Goal: Information Seeking & Learning: Learn about a topic

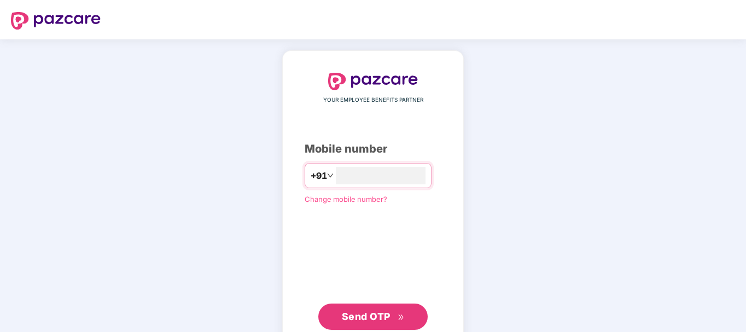
type input "**********"
click at [363, 311] on span "Send OTP" at bounding box center [366, 316] width 49 height 11
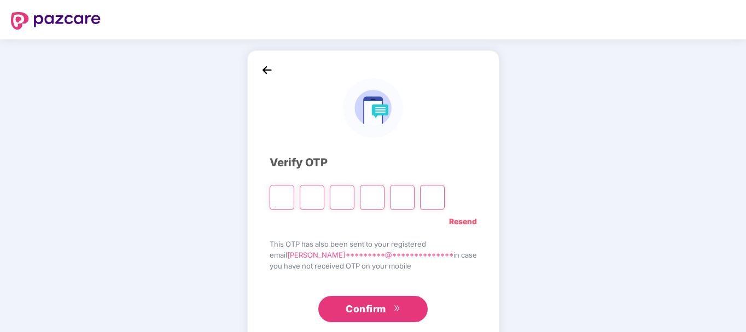
type input "*"
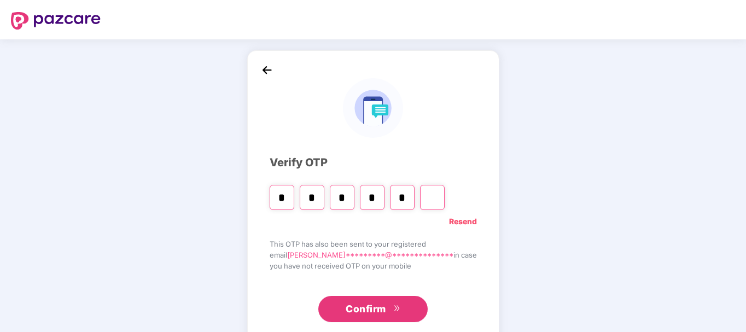
type input "*"
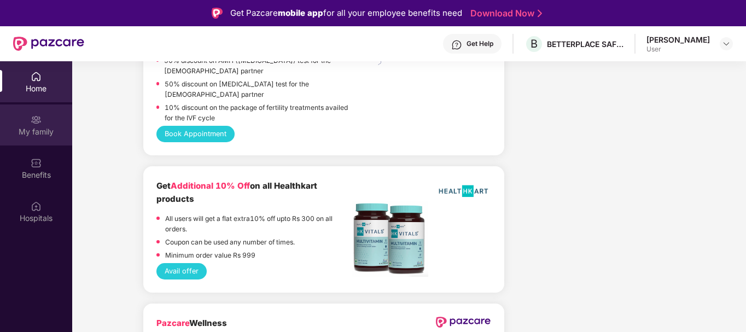
click at [33, 121] on img at bounding box center [36, 119] width 11 height 11
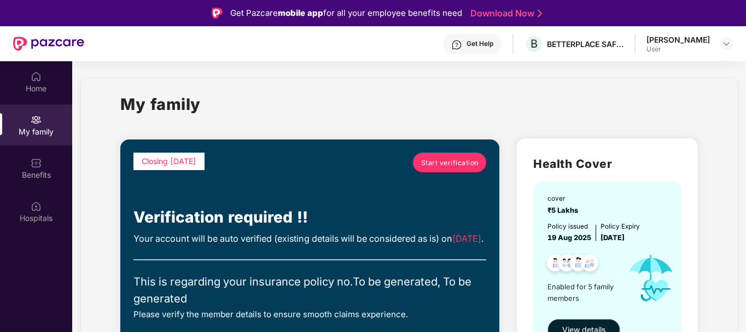
drag, startPoint x: 744, startPoint y: 109, endPoint x: 746, endPoint y: 121, distance: 12.2
click at [746, 121] on html "Get Pazcare mobile app for all your employee benefits need Download Now Get Hel…" at bounding box center [373, 166] width 746 height 332
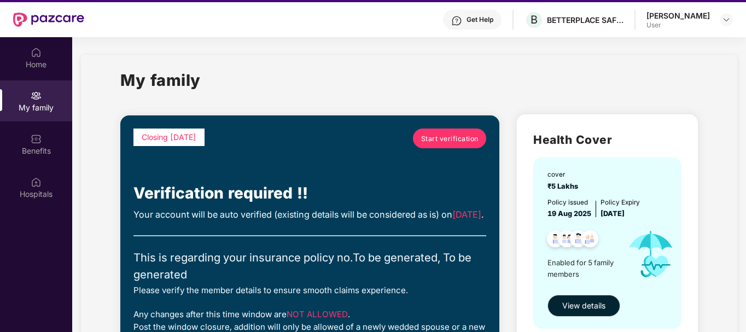
scroll to position [61, 0]
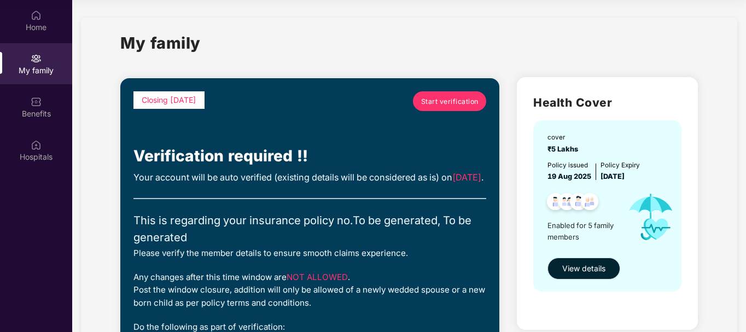
click at [585, 274] on span "View details" at bounding box center [583, 269] width 43 height 12
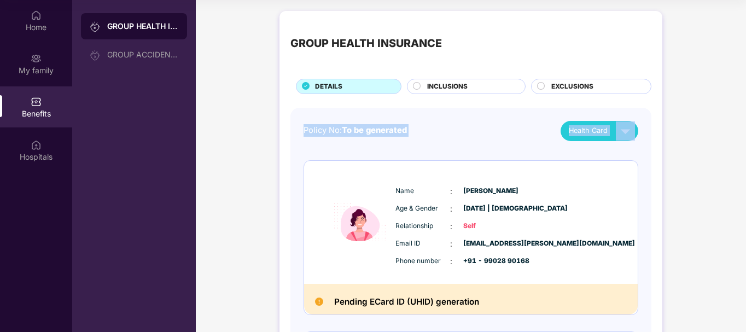
drag, startPoint x: 745, startPoint y: 85, endPoint x: 747, endPoint y: 106, distance: 21.4
click at [746, 106] on html "Get Pazcare mobile app for all your employee benefits need Download Now Get Hel…" at bounding box center [373, 105] width 746 height 332
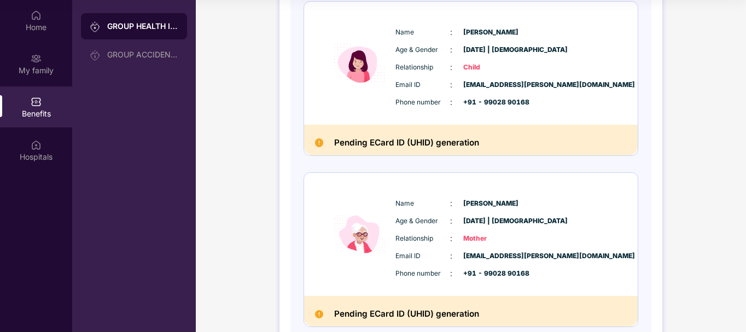
scroll to position [736, 0]
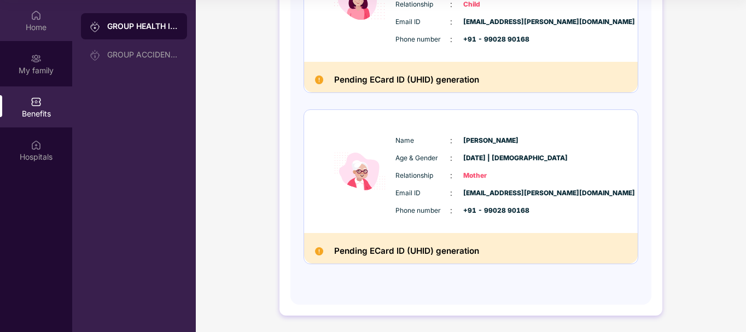
click at [30, 18] on div "Home" at bounding box center [36, 20] width 72 height 41
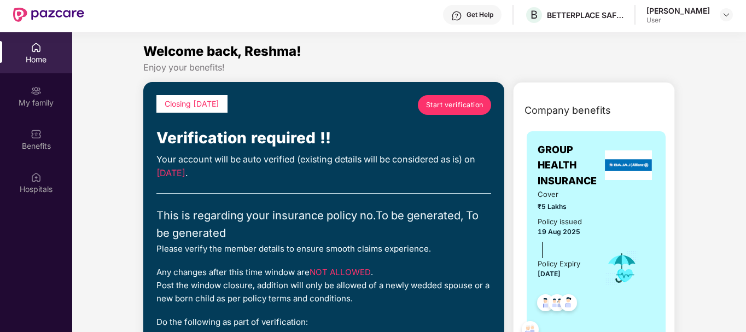
scroll to position [61, 0]
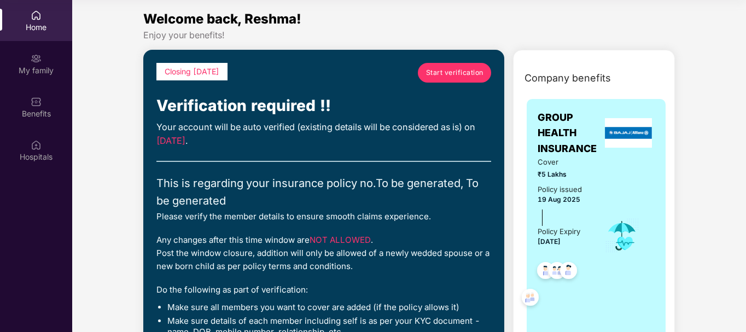
drag, startPoint x: 744, startPoint y: 61, endPoint x: 747, endPoint y: 78, distance: 17.7
click at [746, 78] on html "Get Pazcare mobile app for all your employee benefits need Download Now Get Hel…" at bounding box center [373, 105] width 746 height 332
drag, startPoint x: 631, startPoint y: 207, endPoint x: 650, endPoint y: 313, distance: 107.7
click at [649, 312] on div "Cover ₹5 Lakhs Policy issued [DATE] Policy Expiry [DATE]" at bounding box center [596, 235] width 117 height 159
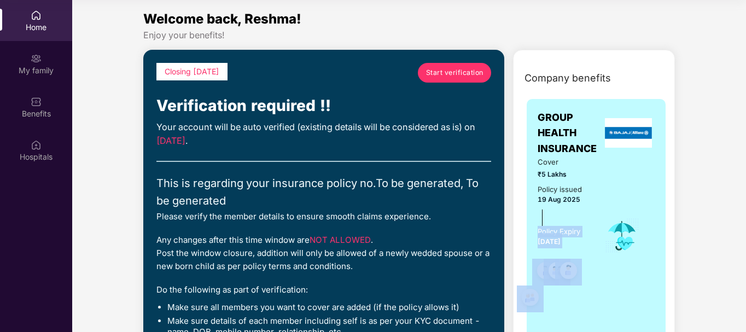
drag, startPoint x: 507, startPoint y: 208, endPoint x: 524, endPoint y: 303, distance: 96.1
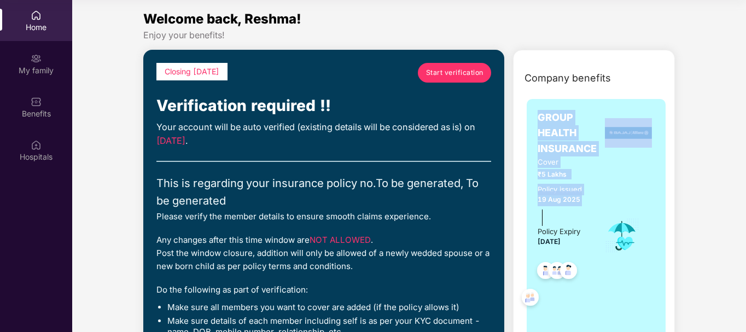
drag, startPoint x: 508, startPoint y: 101, endPoint x: 517, endPoint y: 235, distance: 134.9
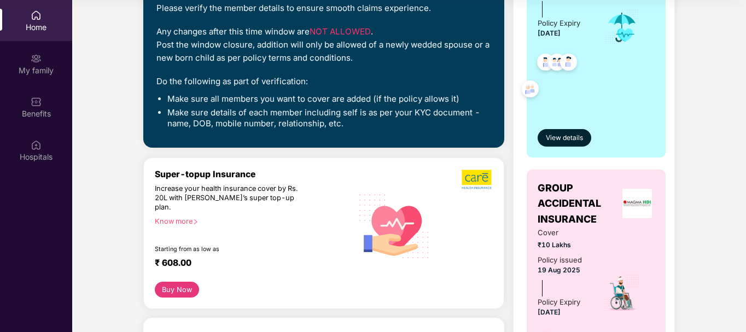
scroll to position [0, 0]
